Goal: Task Accomplishment & Management: Manage account settings

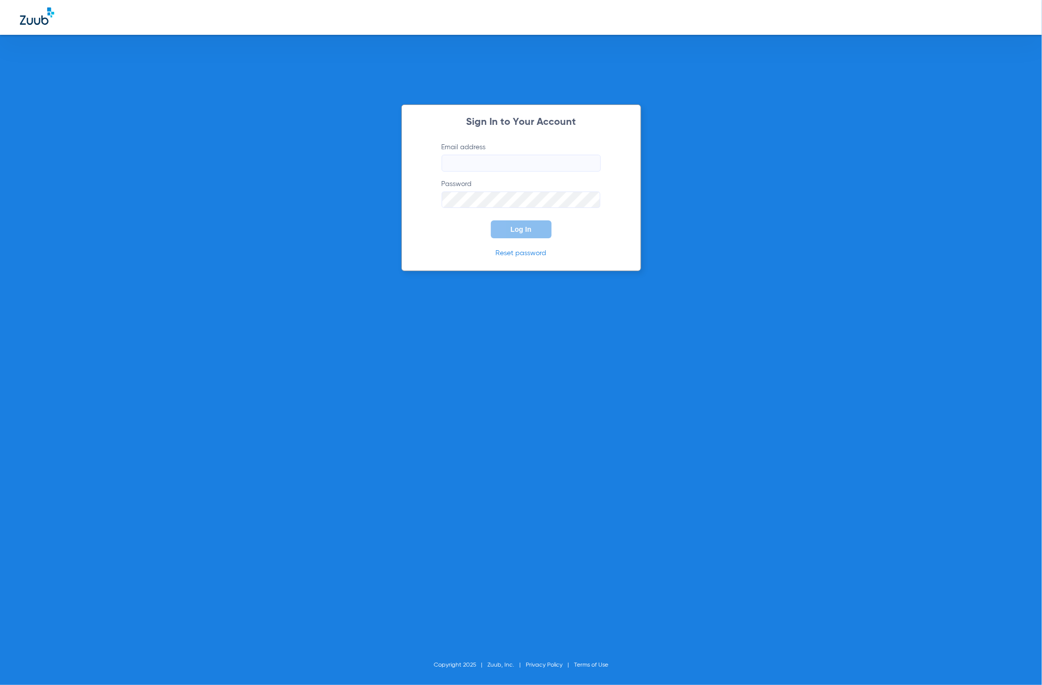
type input "[EMAIL_ADDRESS][DOMAIN_NAME]"
click at [500, 235] on button "Log In" at bounding box center [521, 229] width 61 height 18
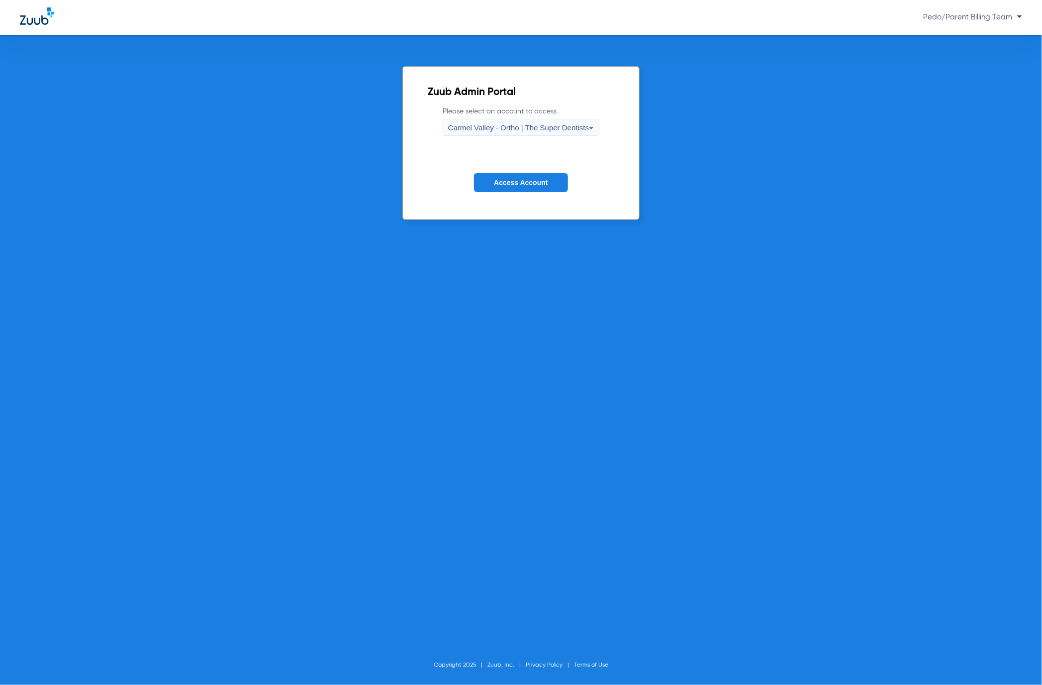
click at [578, 124] on span "Carmel Valley - Ortho | The Super Dentists" at bounding box center [518, 127] width 141 height 8
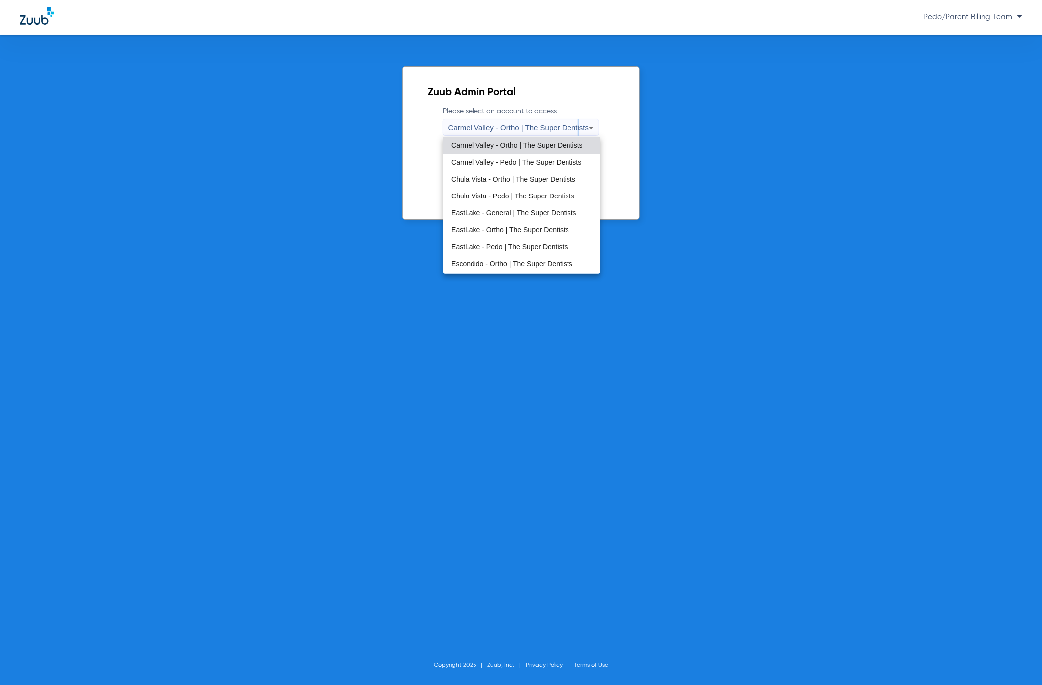
click at [476, 197] on span "Chula Vista - Pedo | The Super Dentists" at bounding box center [512, 196] width 123 height 7
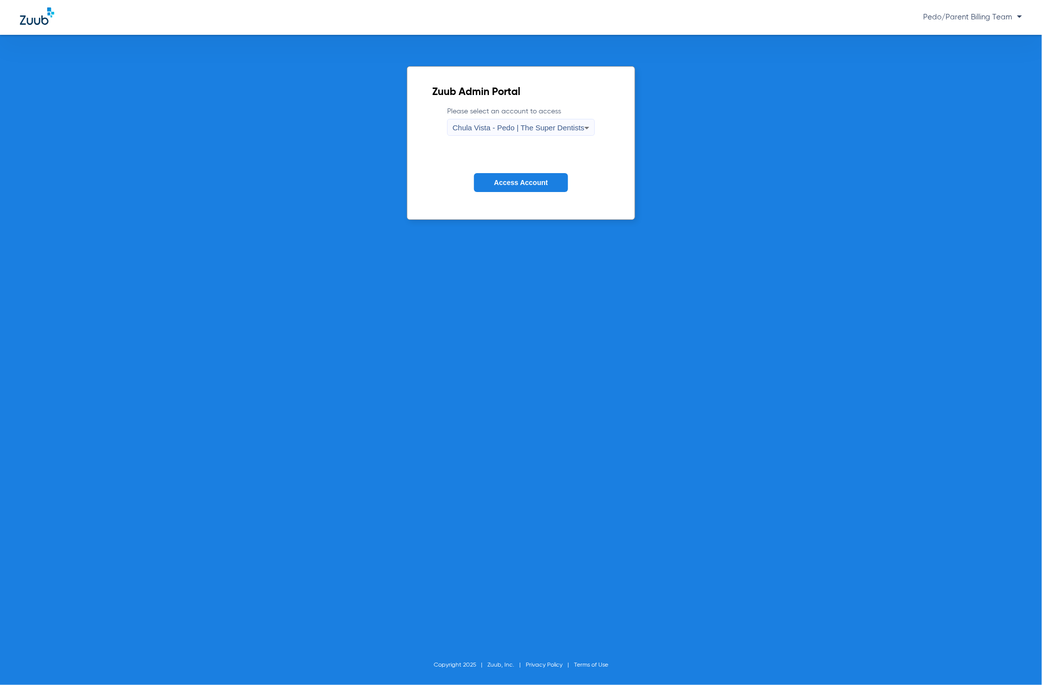
click at [512, 181] on span "Access Account" at bounding box center [521, 183] width 54 height 8
